Goal: Task Accomplishment & Management: Manage account settings

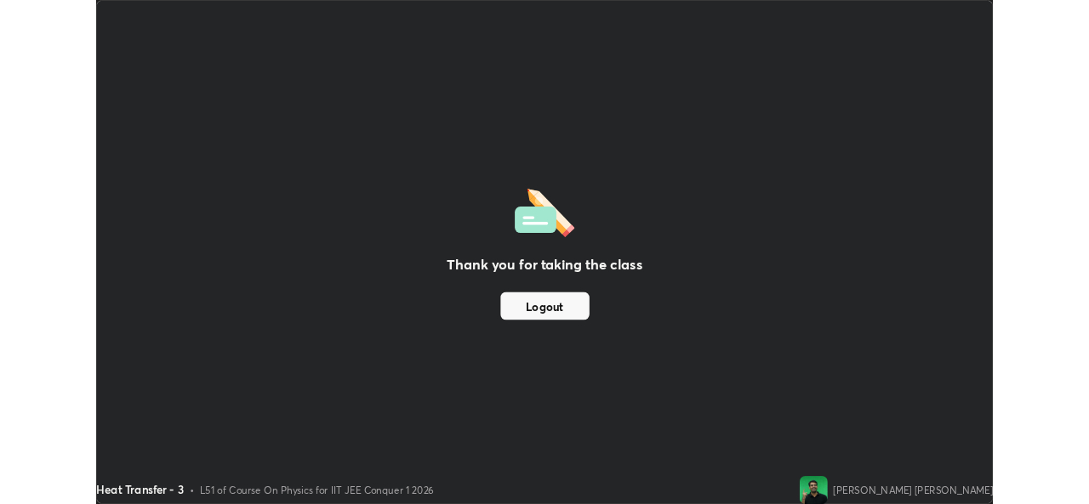
scroll to position [613, 1089]
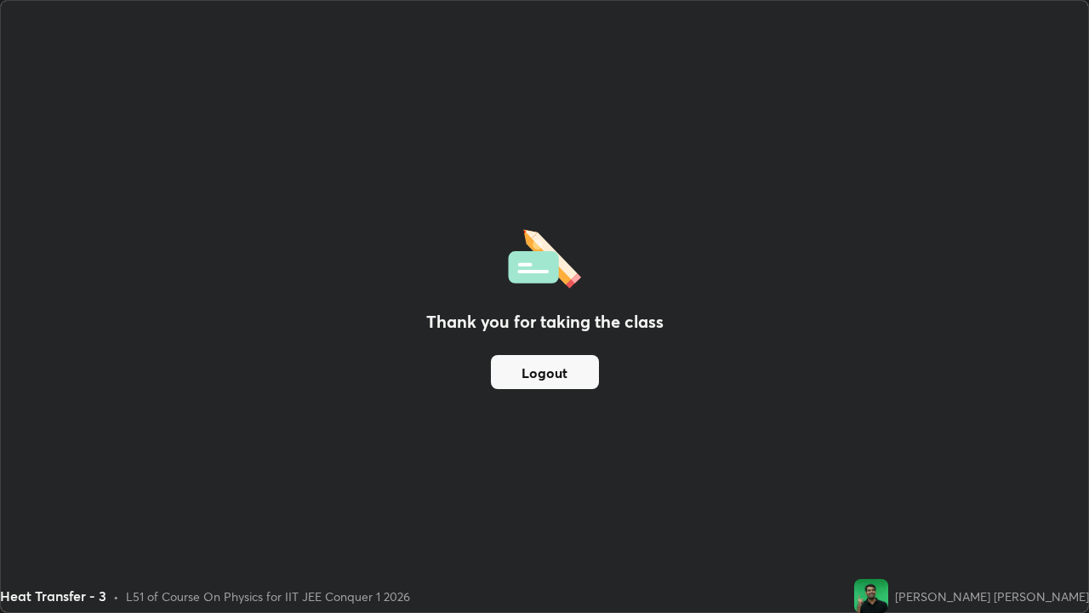
click at [572, 373] on button "Logout" at bounding box center [545, 372] width 108 height 34
click at [560, 377] on button "Logout" at bounding box center [545, 372] width 108 height 34
click at [561, 373] on button "Logout" at bounding box center [545, 372] width 108 height 34
click at [563, 365] on button "Logout" at bounding box center [545, 372] width 108 height 34
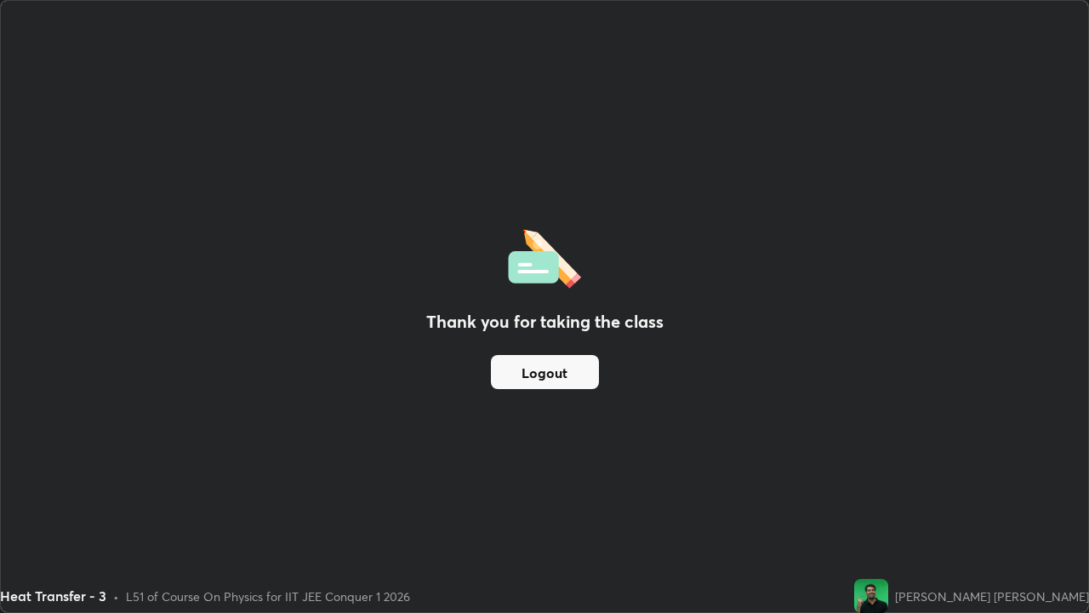
click at [571, 371] on button "Logout" at bounding box center [545, 372] width 108 height 34
click at [577, 375] on button "Logout" at bounding box center [545, 372] width 108 height 34
click at [576, 375] on button "Logout" at bounding box center [545, 372] width 108 height 34
click at [578, 377] on button "Logout" at bounding box center [545, 372] width 108 height 34
click at [580, 372] on button "Logout" at bounding box center [545, 372] width 108 height 34
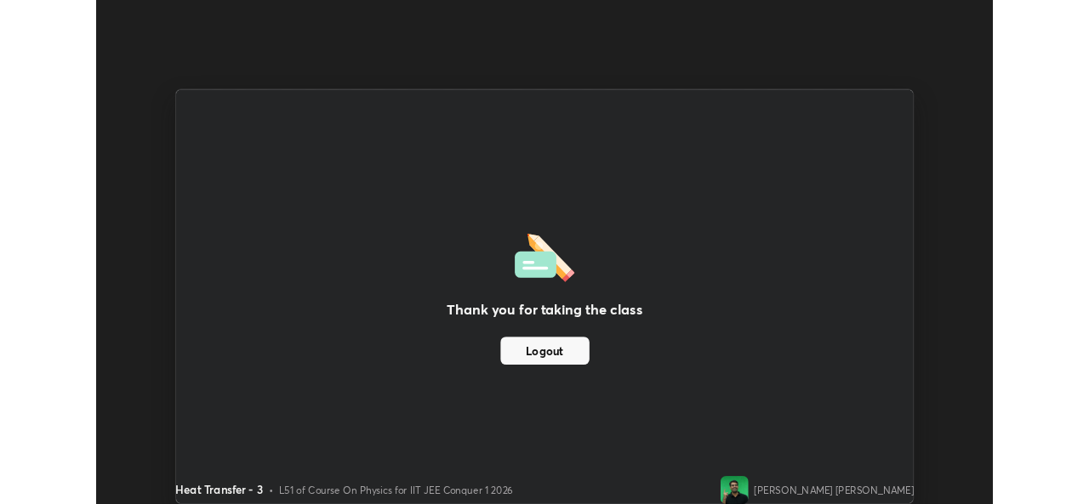
scroll to position [84566, 83982]
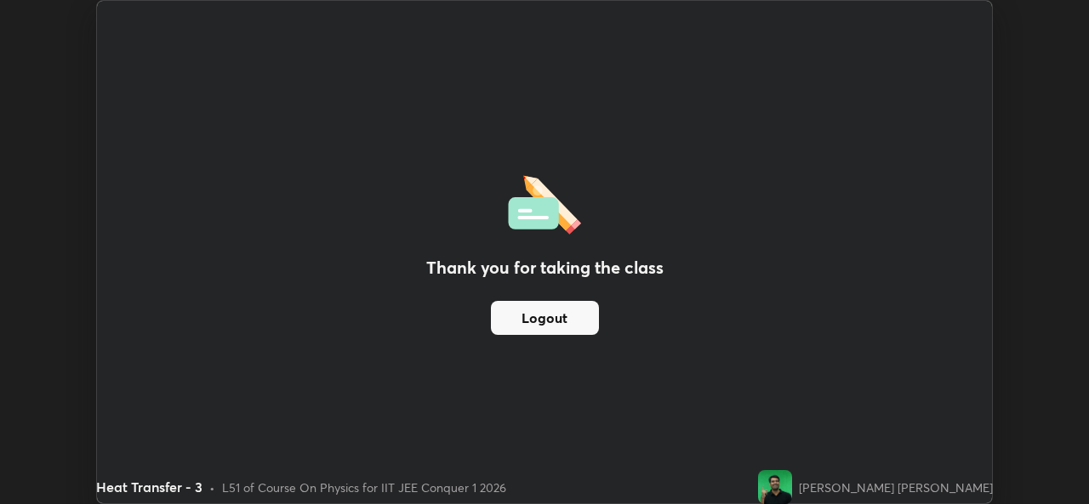
click at [569, 327] on button "Logout" at bounding box center [545, 318] width 108 height 34
click at [585, 319] on button "Logout" at bounding box center [545, 318] width 108 height 34
click at [584, 316] on button "Logout" at bounding box center [545, 318] width 108 height 34
click at [593, 316] on button "Logout" at bounding box center [545, 318] width 108 height 34
